Goal: Navigation & Orientation: Find specific page/section

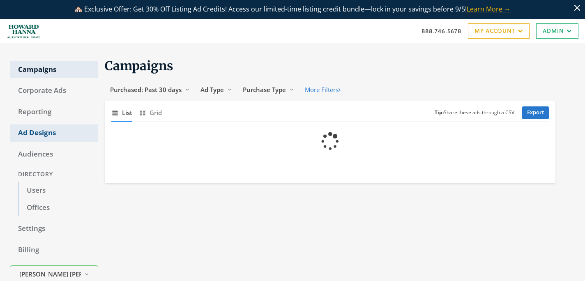
click at [53, 134] on link "Ad Designs" at bounding box center [54, 133] width 88 height 17
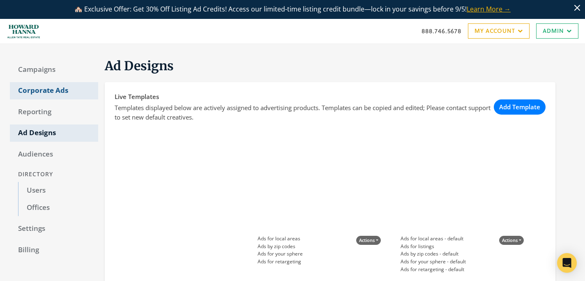
click at [41, 89] on link "Corporate Ads" at bounding box center [54, 90] width 88 height 17
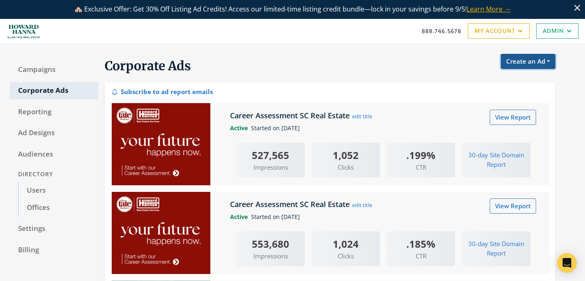
click at [525, 62] on button "Create an Ad" at bounding box center [528, 61] width 55 height 15
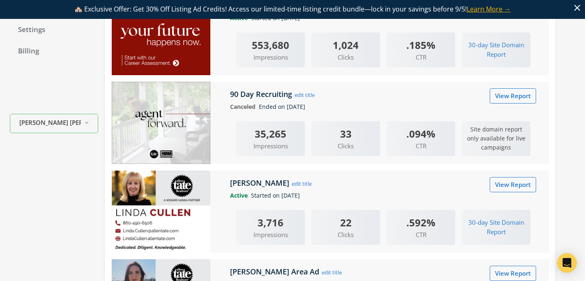
scroll to position [193, 0]
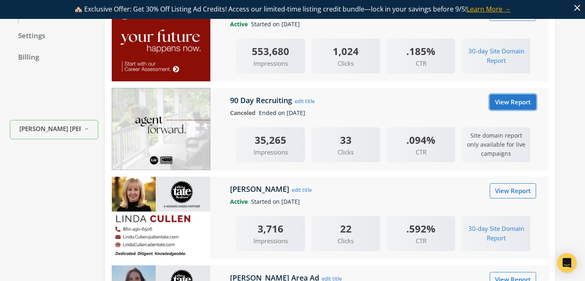
click at [514, 104] on link "View Report" at bounding box center [513, 102] width 46 height 15
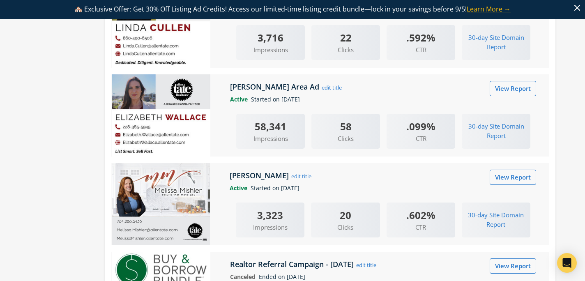
scroll to position [384, 0]
click at [515, 87] on link "View Report" at bounding box center [513, 88] width 46 height 15
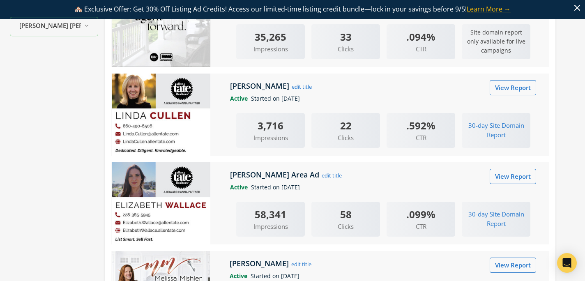
scroll to position [298, 0]
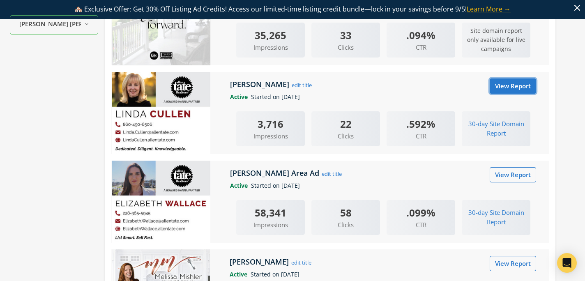
click at [501, 90] on link "View Report" at bounding box center [513, 86] width 46 height 15
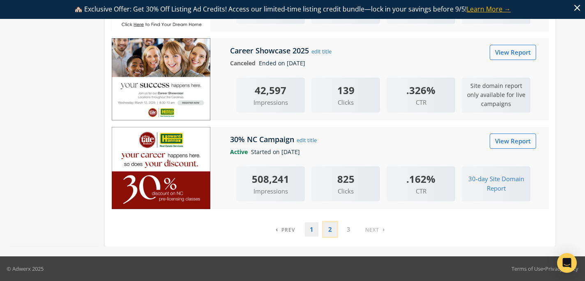
click at [333, 226] on link "2" at bounding box center [330, 229] width 14 height 14
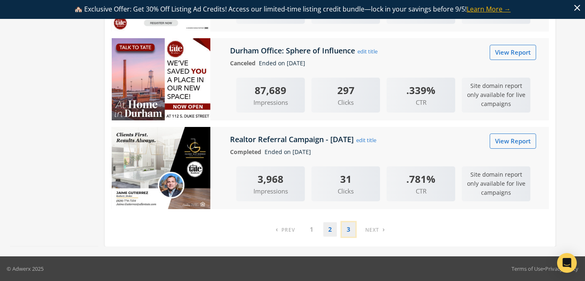
click at [344, 226] on link "3" at bounding box center [349, 229] width 14 height 14
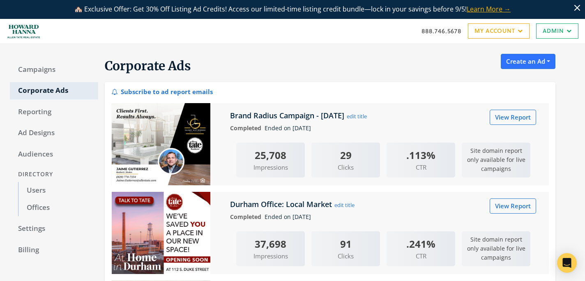
scroll to position [243, 0]
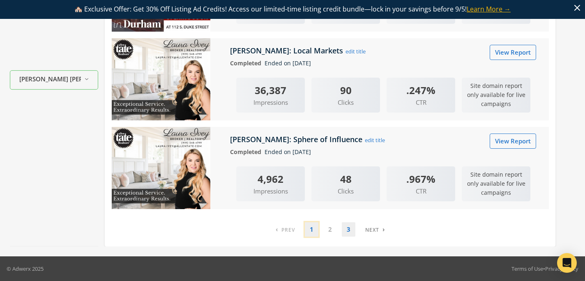
click at [313, 227] on link "1" at bounding box center [312, 229] width 14 height 14
